Goal: Task Accomplishment & Management: Manage account settings

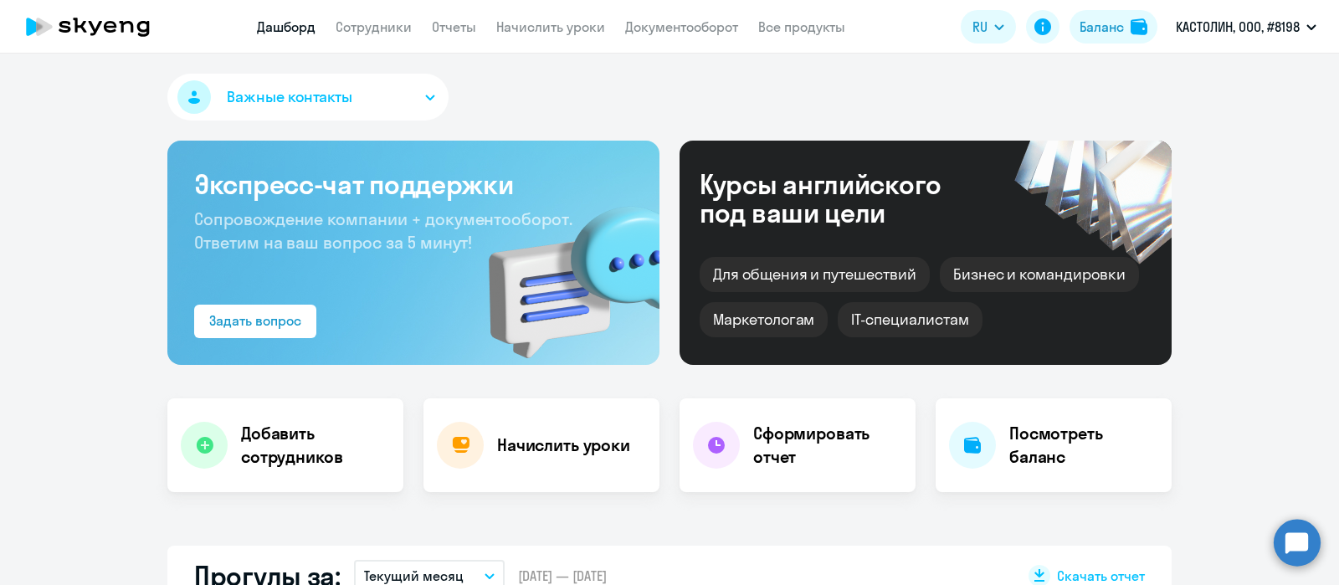
select select "30"
click at [736, 22] on link "Документооборот" at bounding box center [714, 26] width 113 height 17
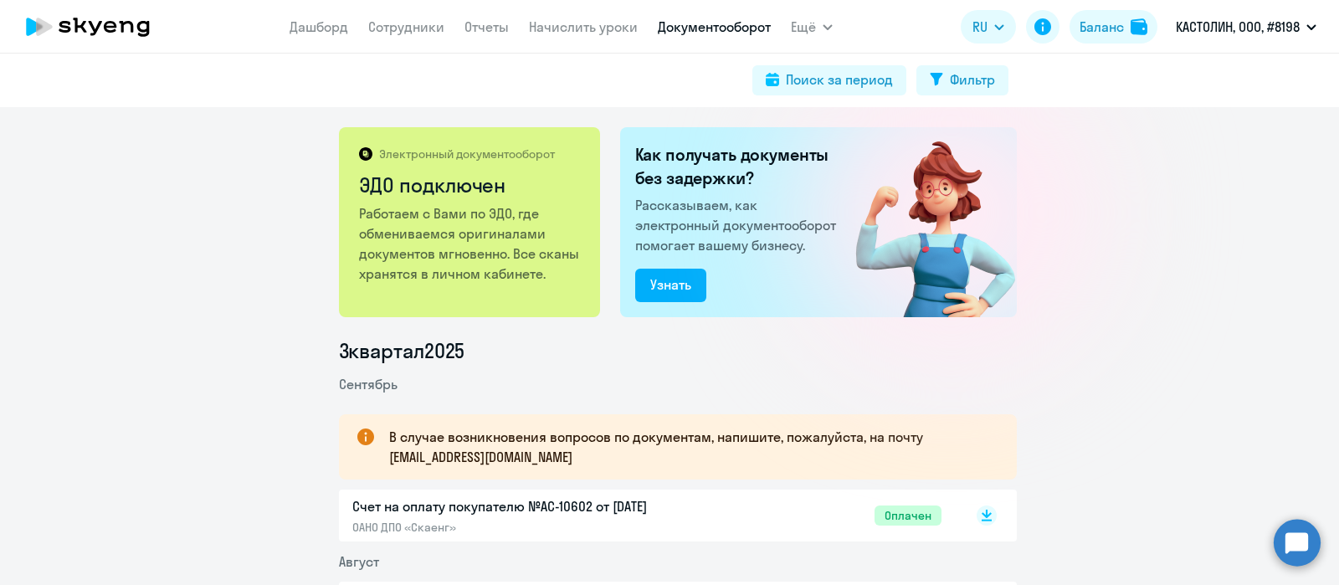
scroll to position [336, 0]
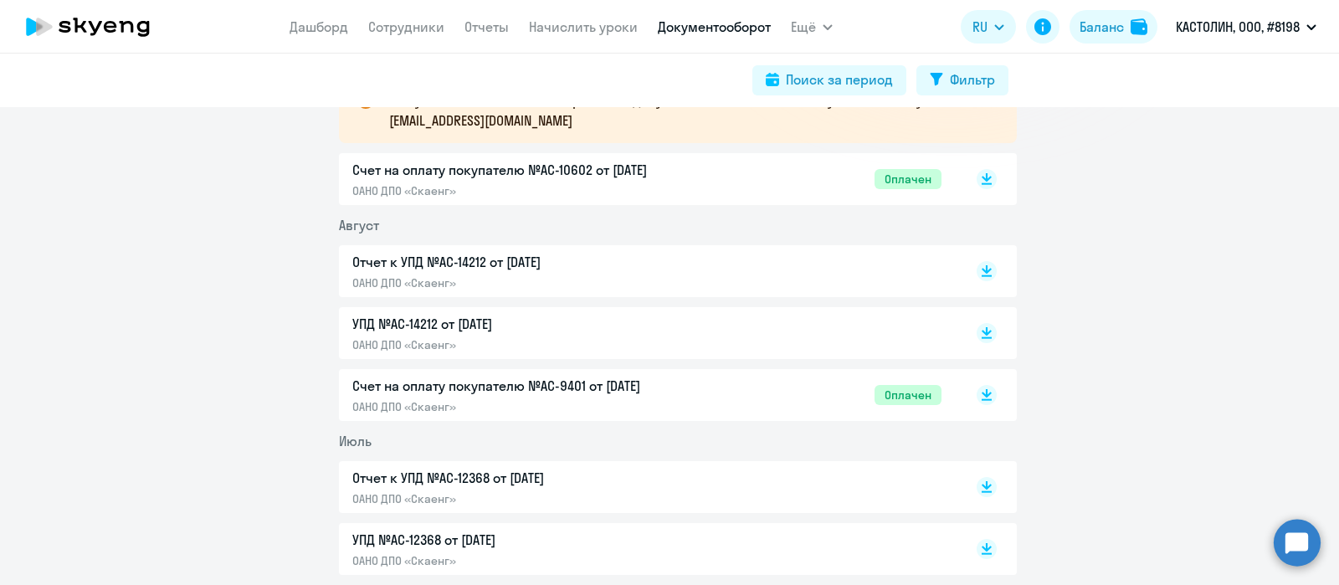
click at [665, 262] on p "Отчет к УПД №AC-14212 от 31.08.2025" at bounding box center [527, 262] width 351 height 20
click at [406, 34] on link "Сотрудники" at bounding box center [406, 26] width 76 height 17
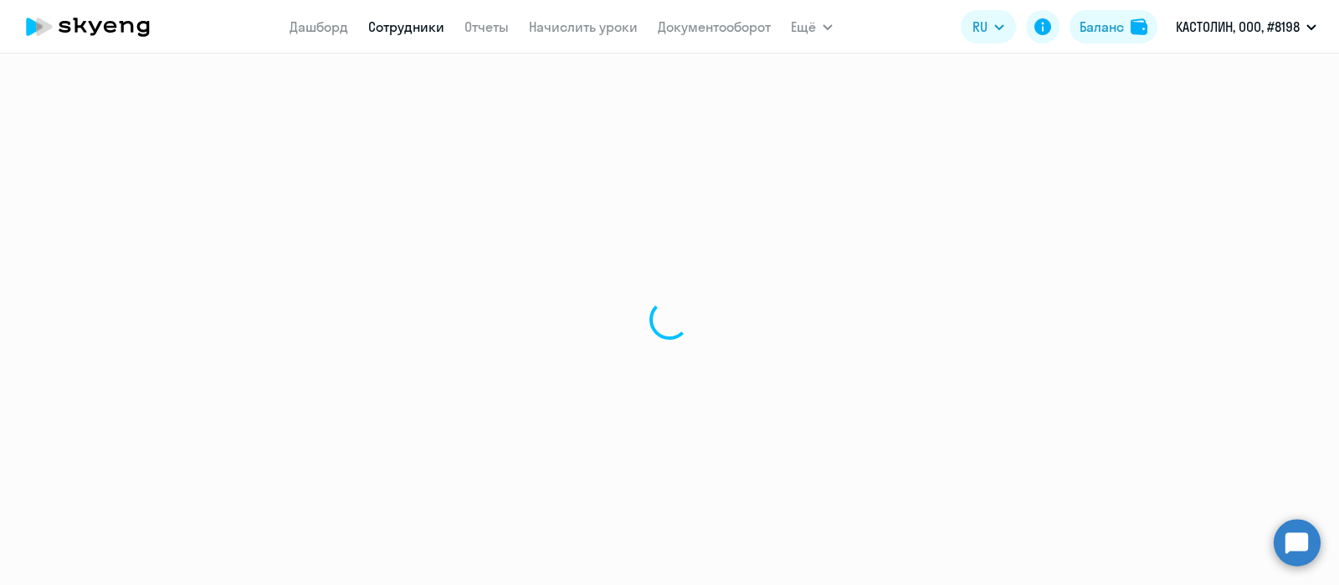
select select "30"
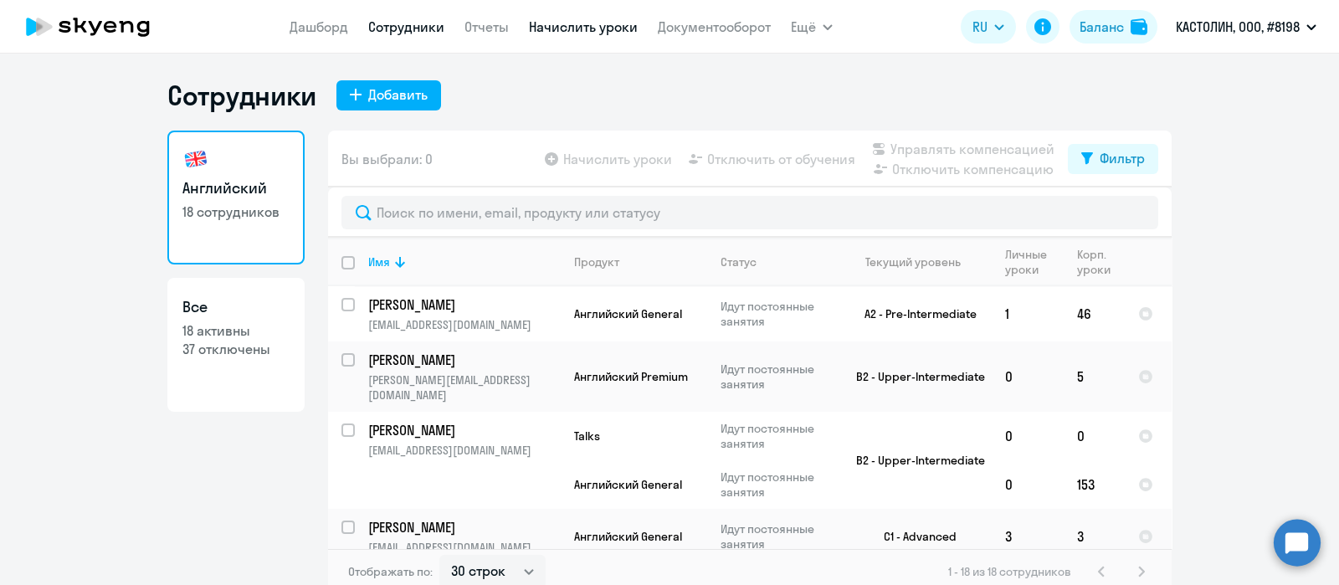
click at [564, 29] on link "Начислить уроки" at bounding box center [583, 26] width 109 height 17
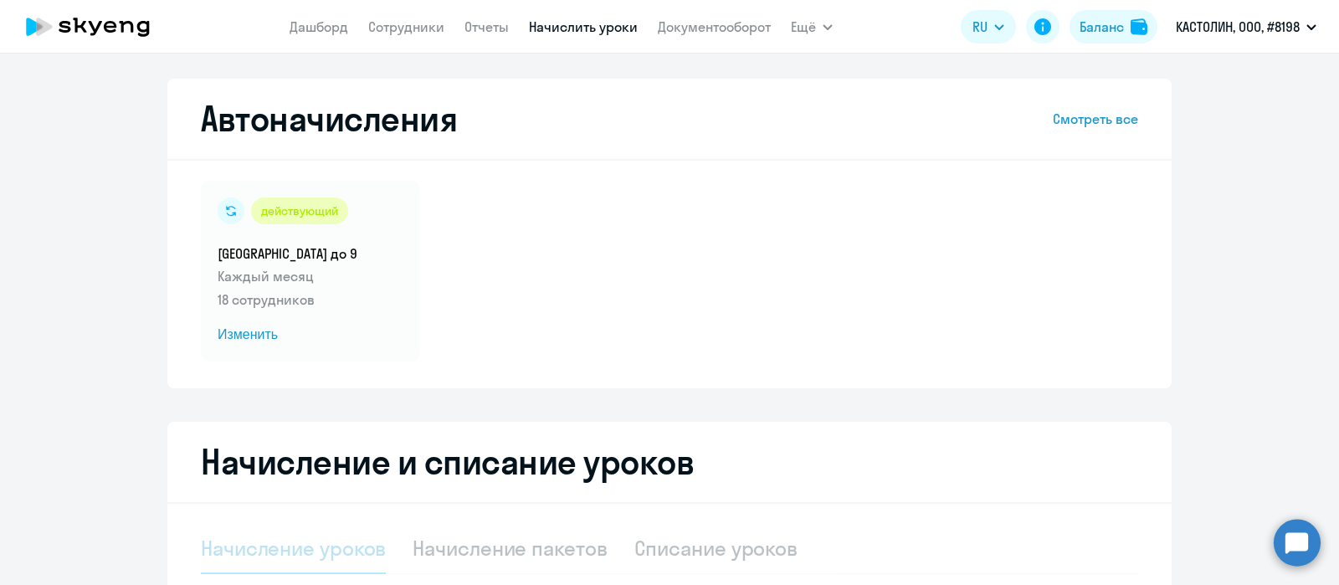
select select "10"
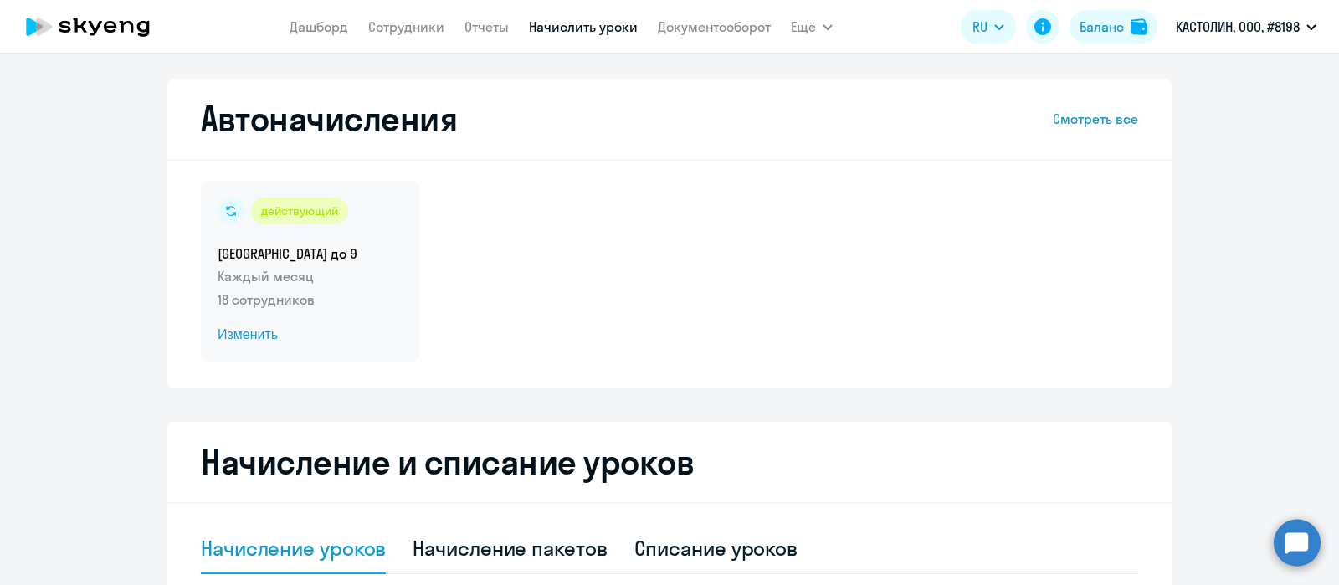
click at [274, 244] on h5 "Доначисления до 9" at bounding box center [311, 253] width 186 height 18
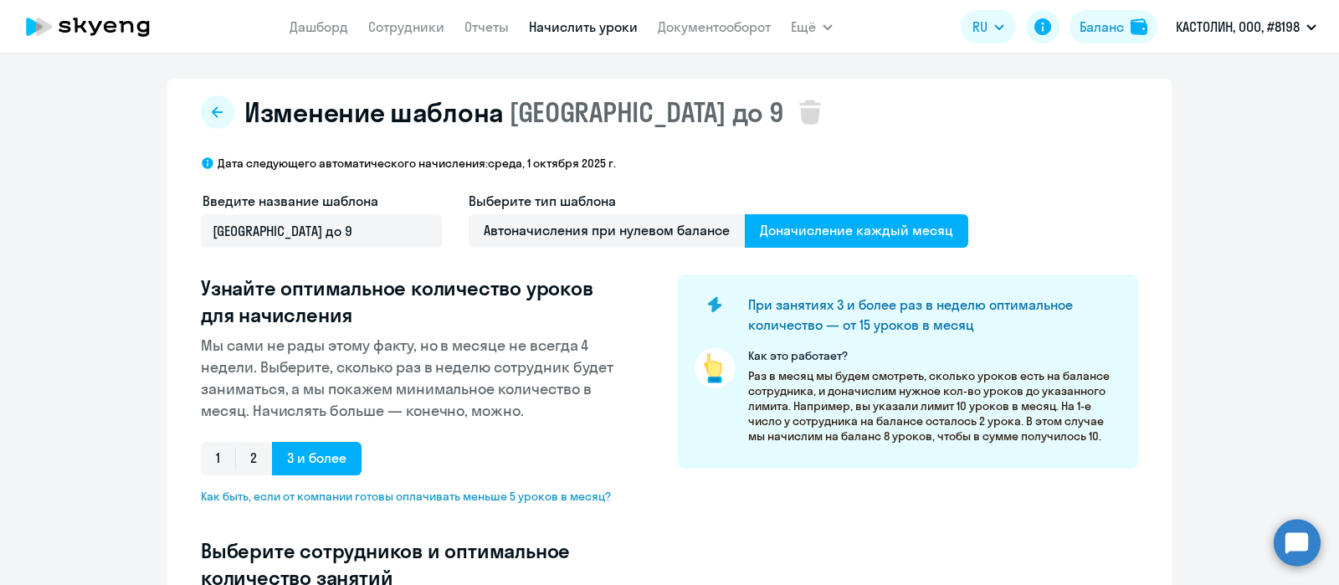
select select "10"
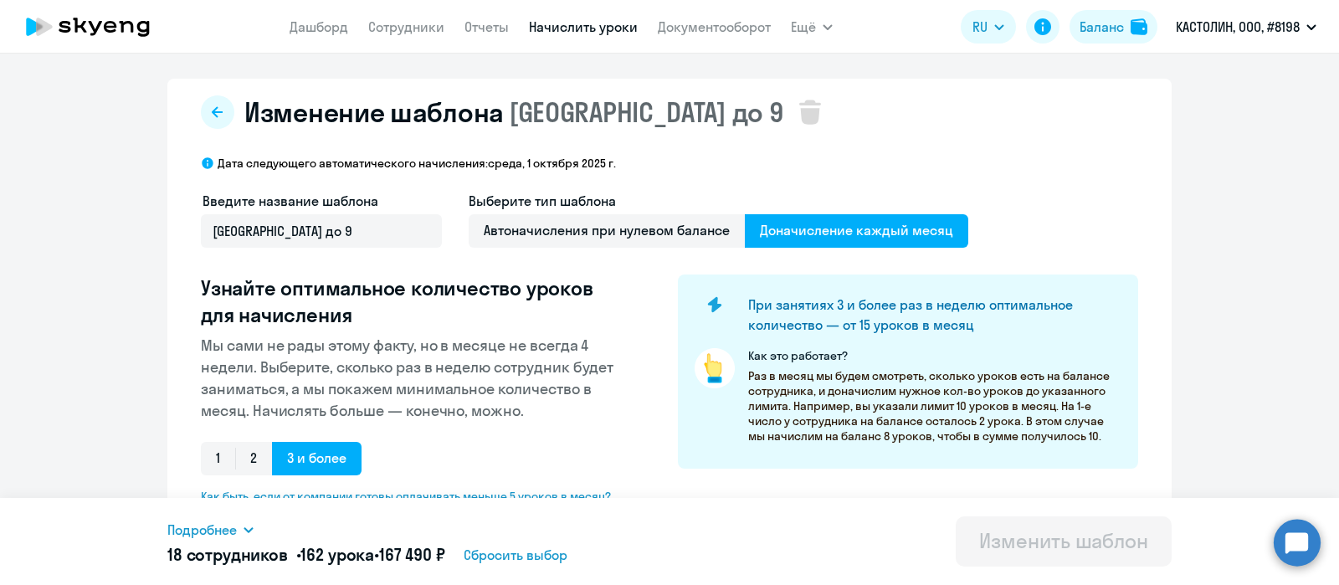
click at [407, 44] on app-header "Дашборд Сотрудники Отчеты Начислить уроки Документооборот Ещё Дашборд Сотрудник…" at bounding box center [669, 27] width 1339 height 54
click at [1107, 23] on div "Баланс" at bounding box center [1101, 27] width 44 height 20
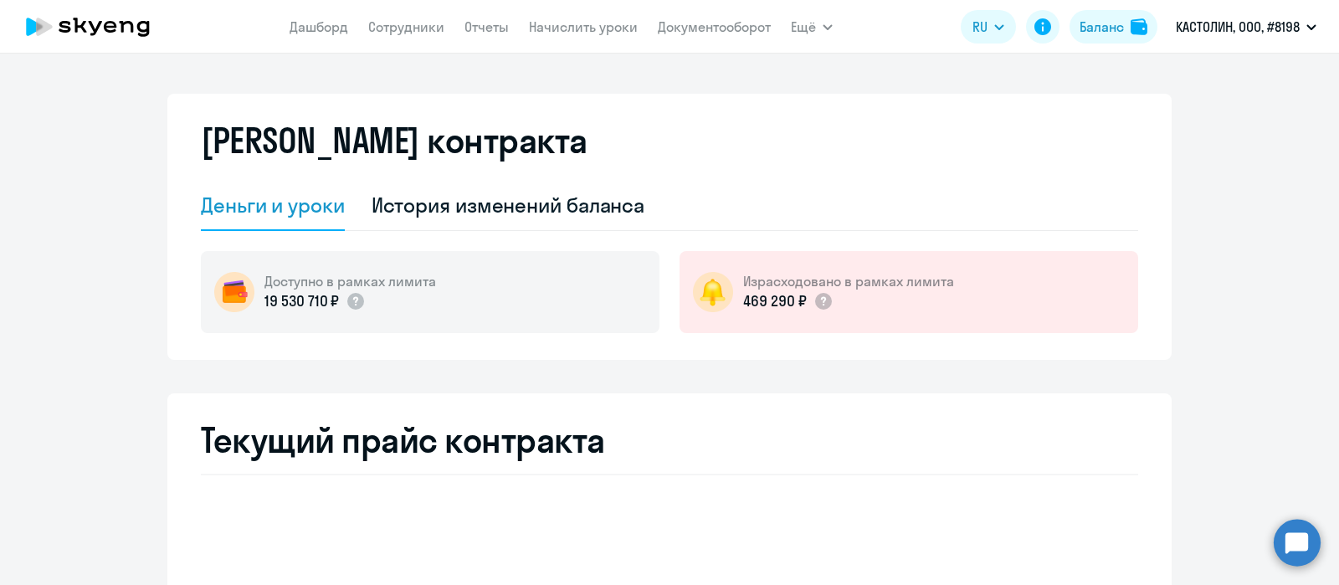
select select "english_adult_not_native_speaker"
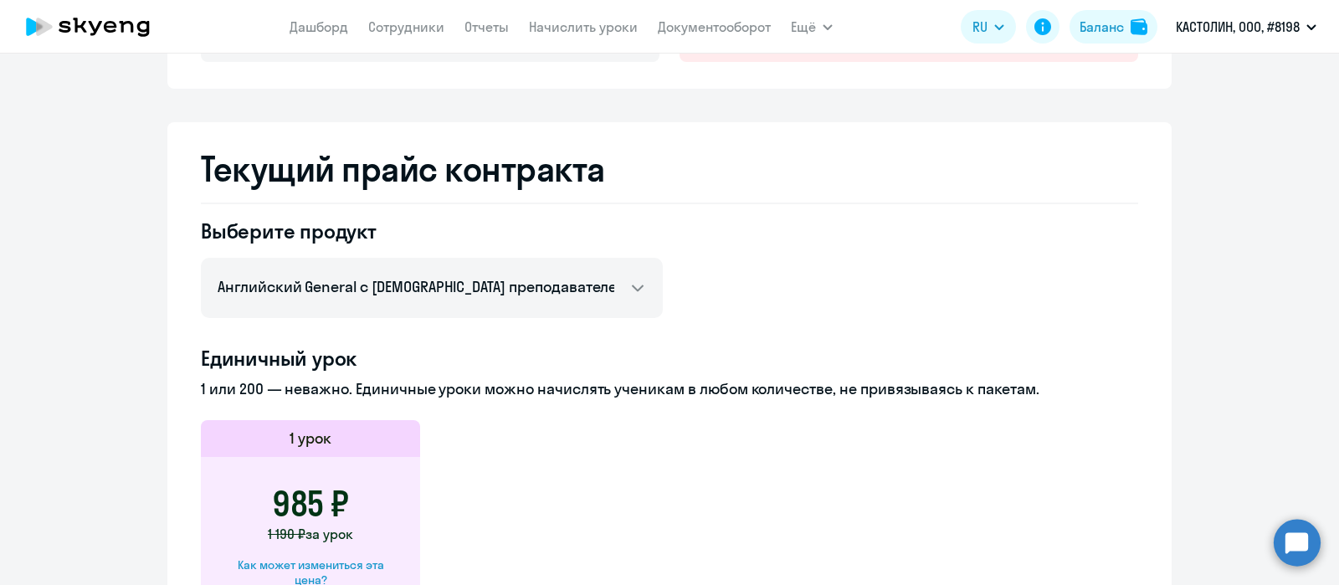
scroll to position [280, 0]
